Goal: Task Accomplishment & Management: Use online tool/utility

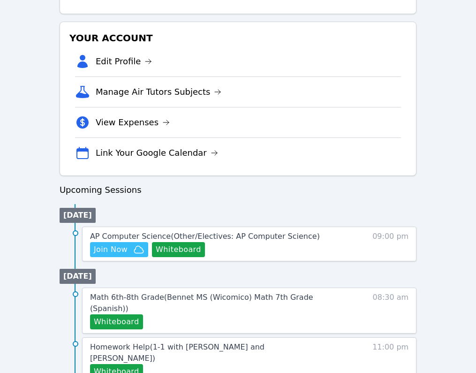
scroll to position [293, 0]
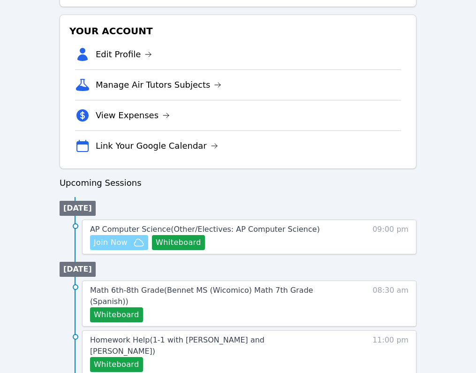
click at [123, 242] on span "Join Now" at bounding box center [111, 242] width 34 height 11
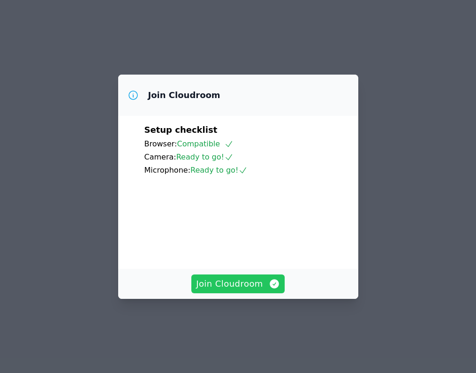
click at [237, 290] on span "Join Cloudroom" at bounding box center [238, 283] width 84 height 13
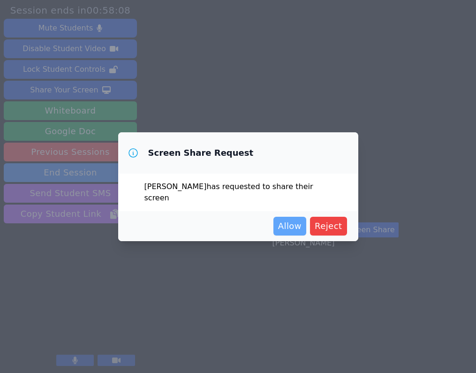
click at [288, 221] on span "Allow" at bounding box center [289, 226] width 23 height 13
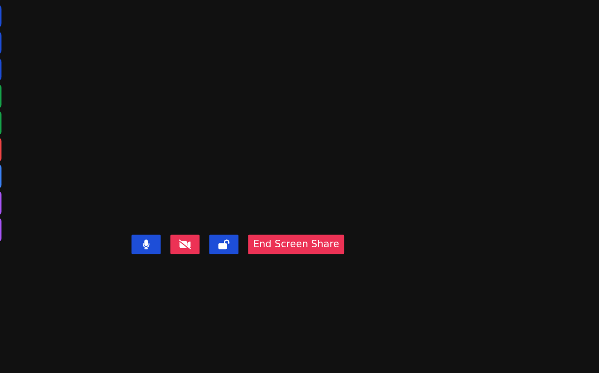
click at [390, 214] on video at bounding box center [319, 167] width 141 height 92
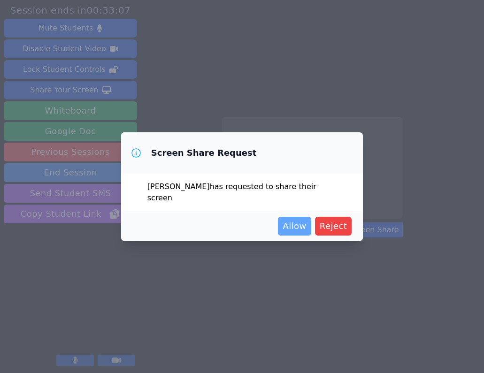
click at [294, 222] on span "Allow" at bounding box center [293, 226] width 23 height 13
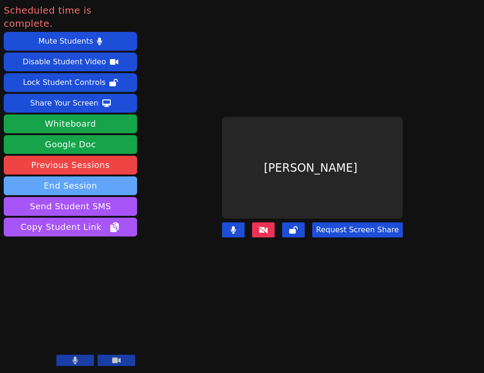
click at [114, 176] on button "End Session" at bounding box center [70, 185] width 133 height 19
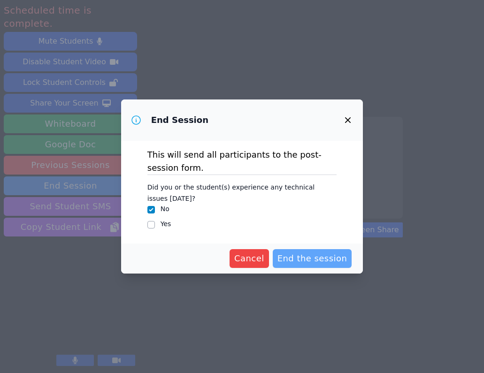
click at [328, 260] on span "End the session" at bounding box center [312, 258] width 70 height 13
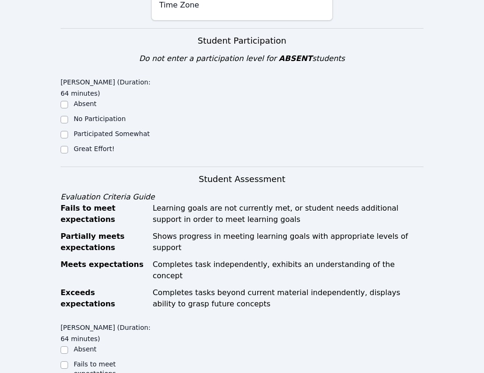
scroll to position [206, 0]
click at [66, 150] on input "Great Effort!" at bounding box center [65, 149] width 8 height 8
checkbox input "true"
